Goal: Task Accomplishment & Management: Use online tool/utility

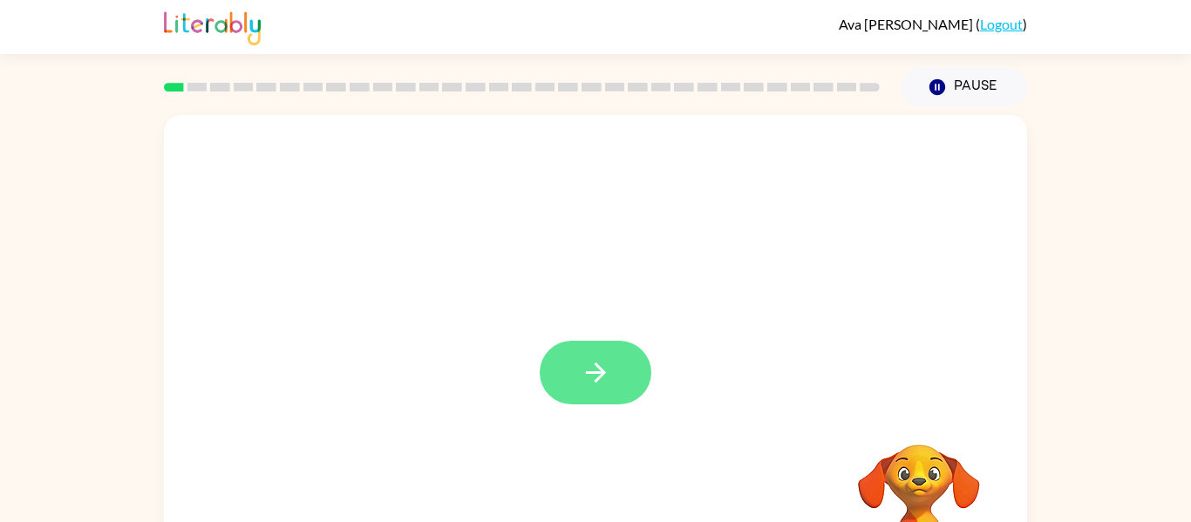
click at [609, 383] on icon "button" at bounding box center [596, 373] width 31 height 31
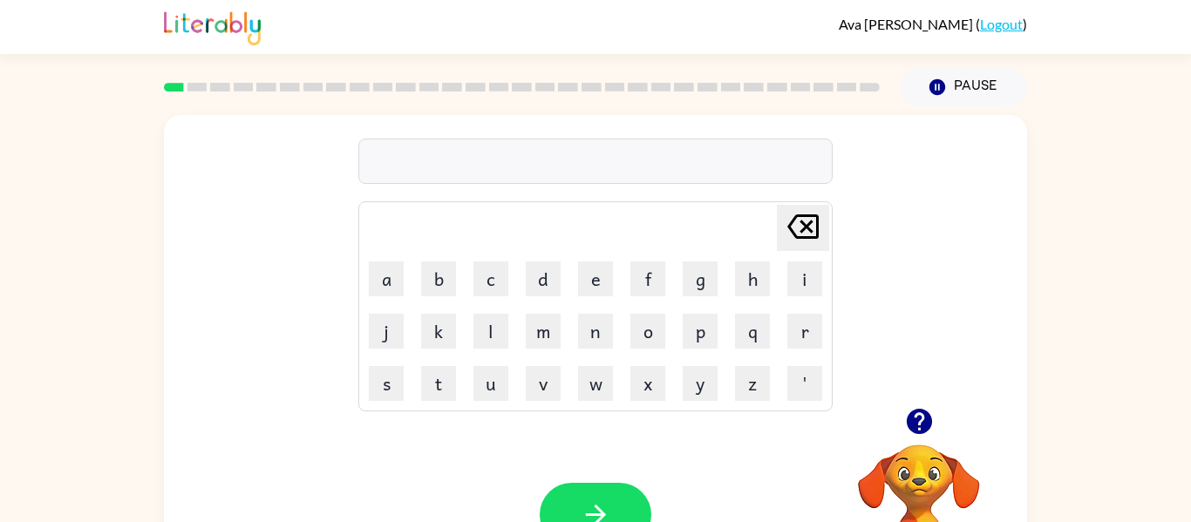
click at [921, 419] on icon "button" at bounding box center [919, 421] width 31 height 31
click at [613, 489] on button "button" at bounding box center [596, 515] width 112 height 64
click at [614, 507] on button "button" at bounding box center [596, 515] width 112 height 64
click at [606, 499] on button "button" at bounding box center [596, 515] width 112 height 64
click at [917, 436] on icon "button" at bounding box center [919, 421] width 31 height 31
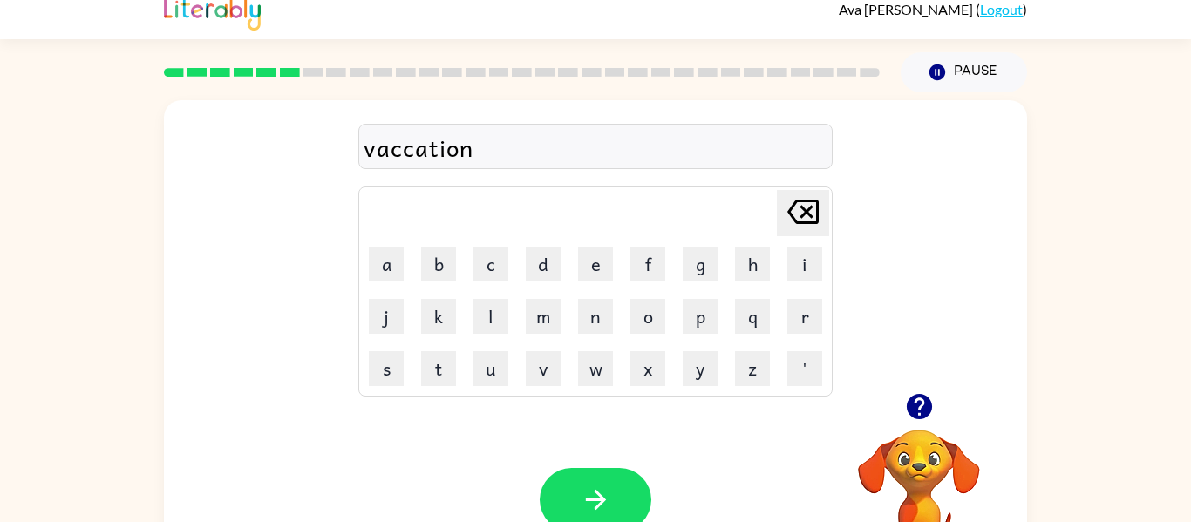
scroll to position [19, 0]
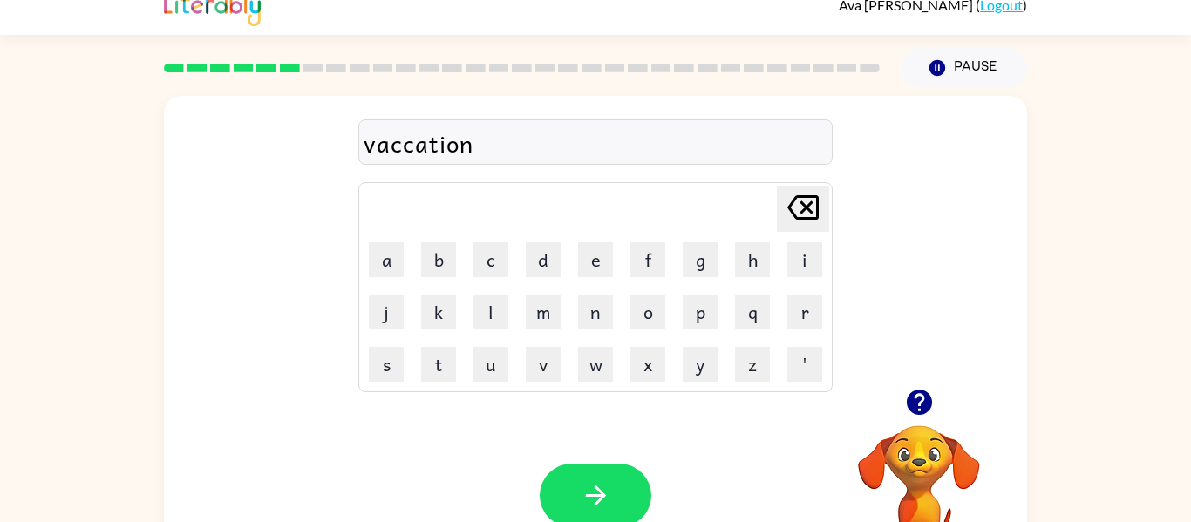
click at [649, 513] on div at bounding box center [596, 496] width 112 height 64
click at [617, 501] on button "button" at bounding box center [596, 496] width 112 height 64
click at [906, 400] on icon "button" at bounding box center [919, 402] width 31 height 31
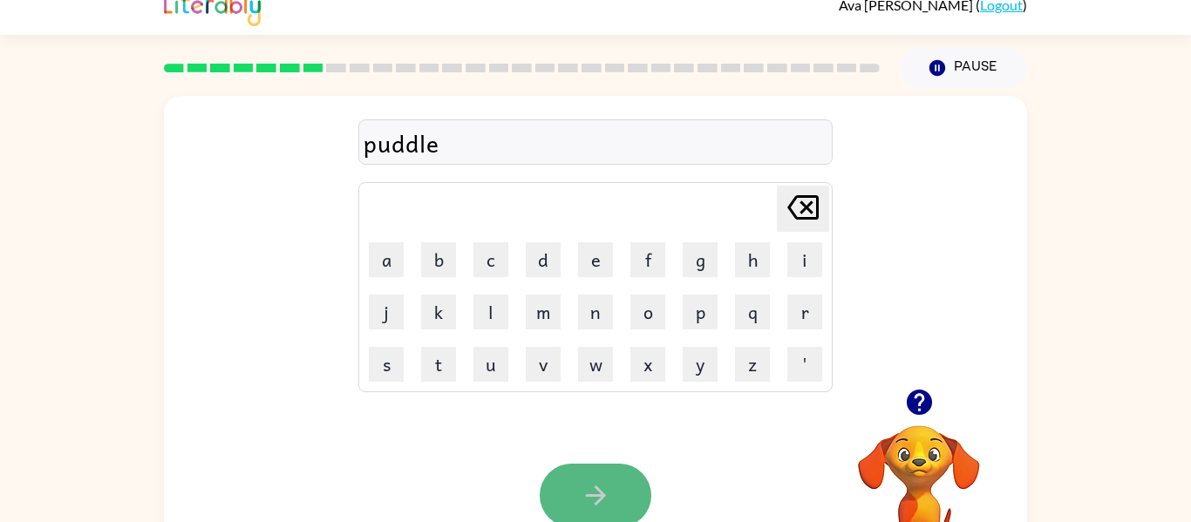
click at [590, 481] on icon "button" at bounding box center [596, 495] width 31 height 31
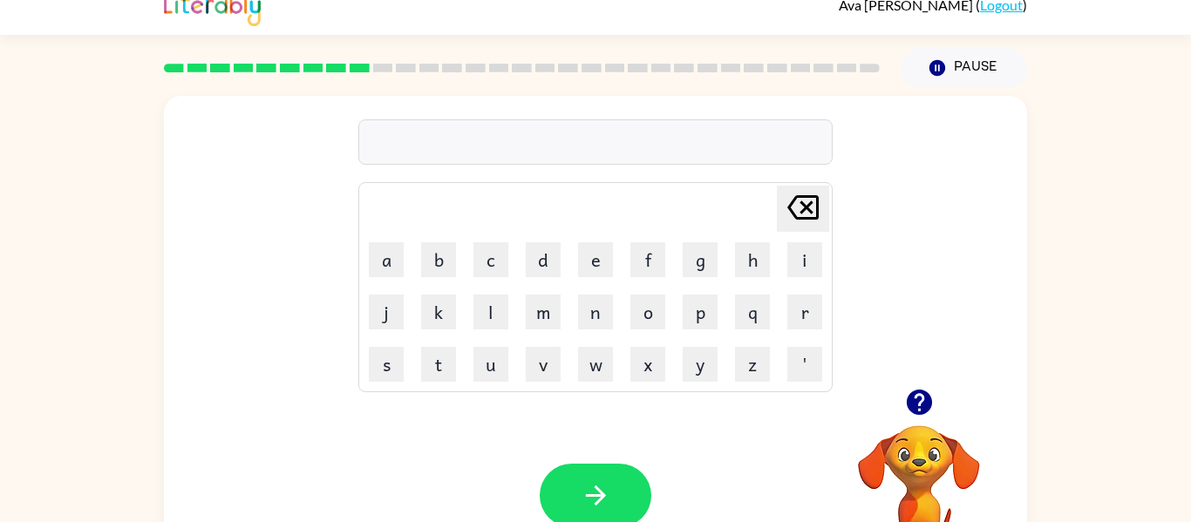
click at [906, 399] on icon "button" at bounding box center [919, 402] width 31 height 31
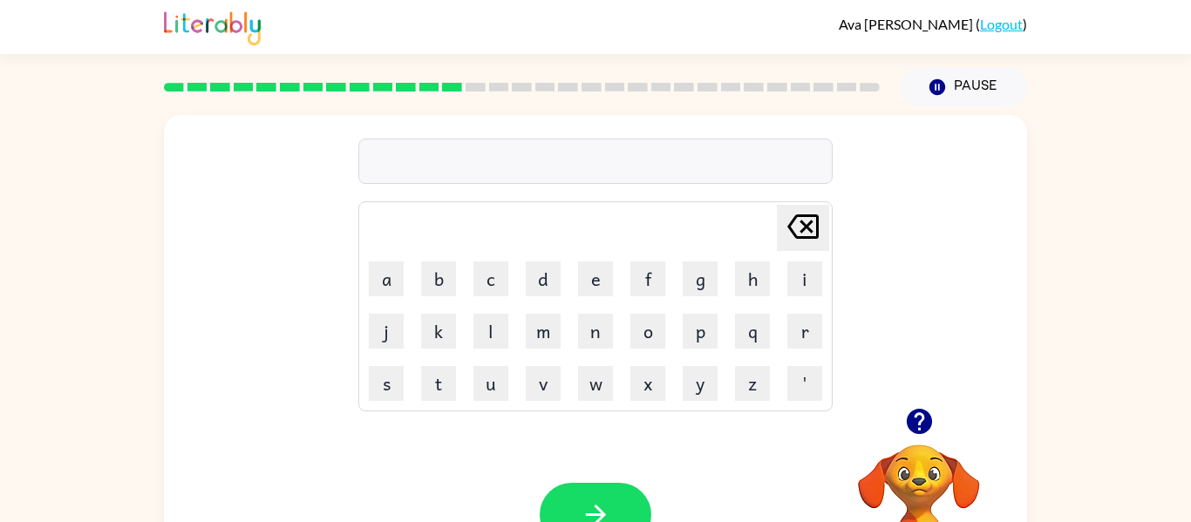
click at [927, 420] on icon "button" at bounding box center [918, 421] width 25 height 25
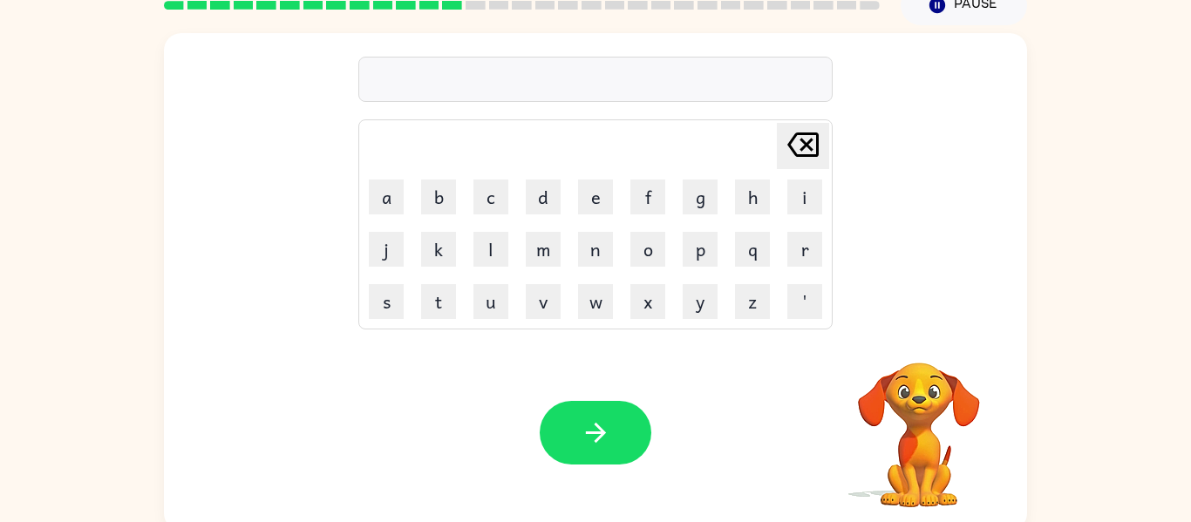
scroll to position [91, 0]
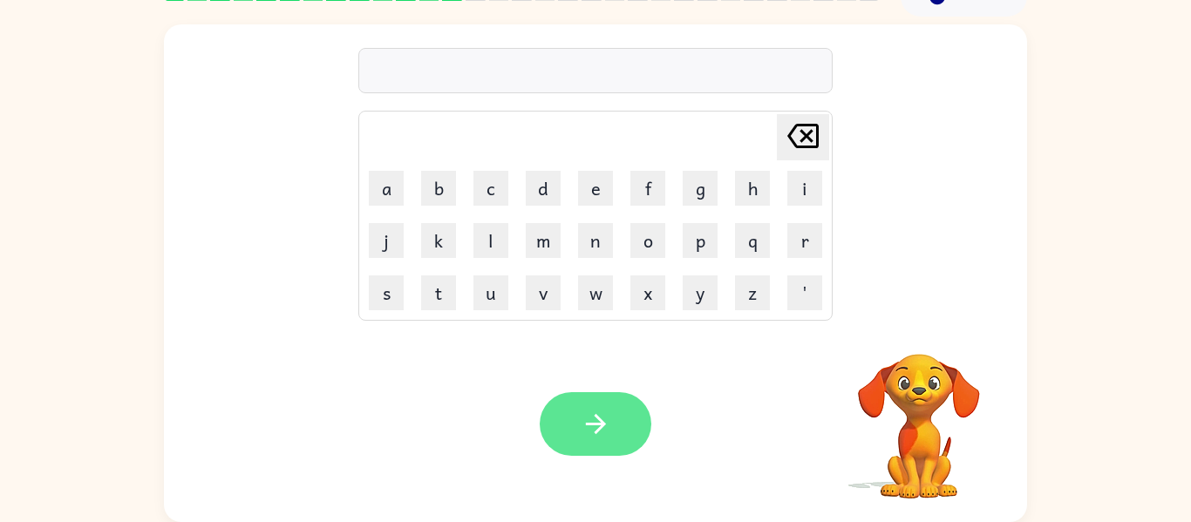
click at [587, 436] on icon "button" at bounding box center [596, 424] width 31 height 31
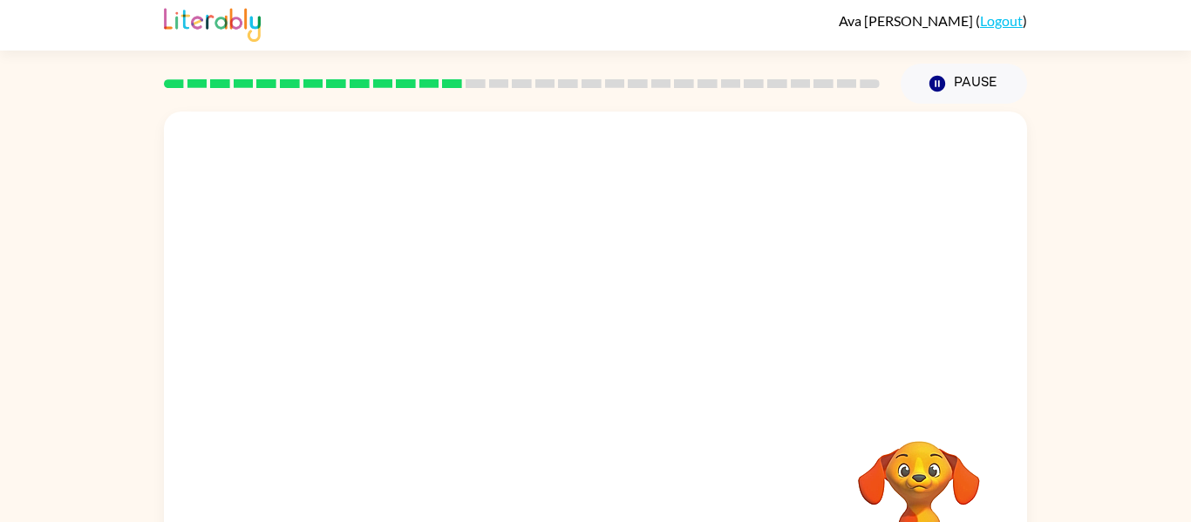
scroll to position [10, 0]
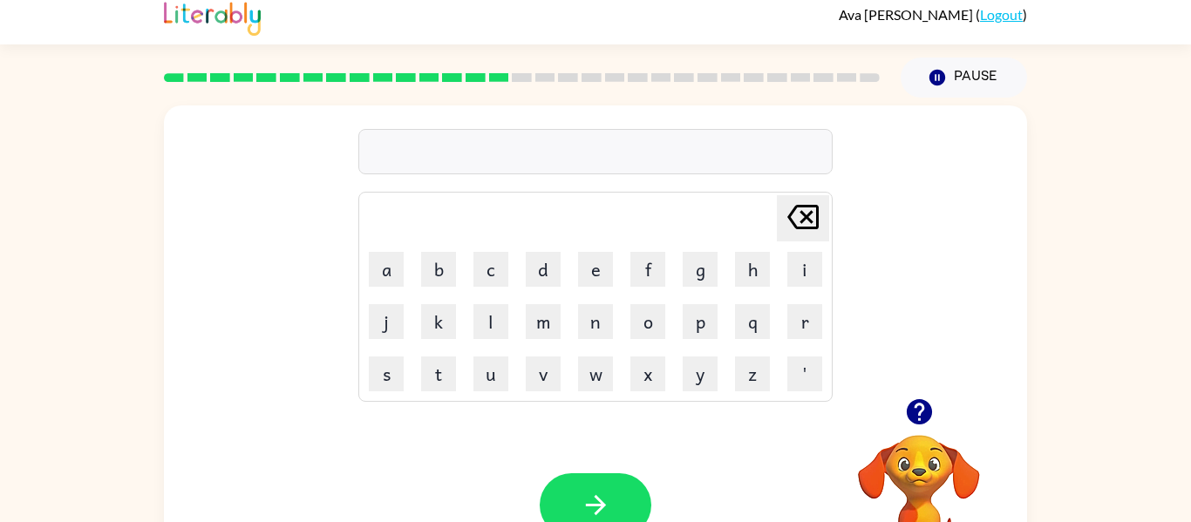
click at [930, 424] on icon "button" at bounding box center [919, 412] width 31 height 31
click at [586, 505] on icon "button" at bounding box center [595, 505] width 20 height 20
click at [923, 416] on icon "button" at bounding box center [918, 411] width 25 height 25
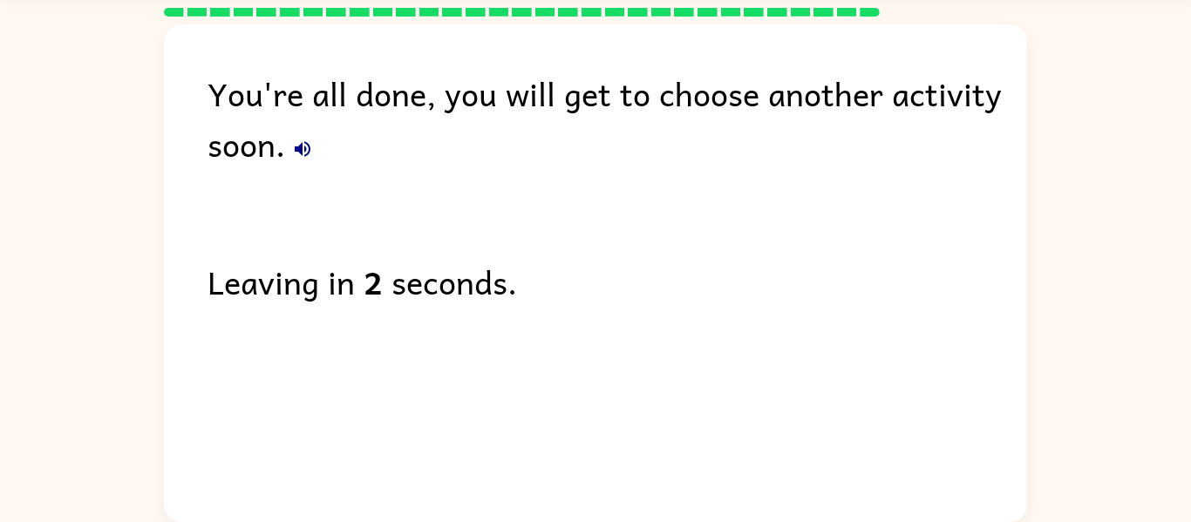
scroll to position [0, 0]
